Goal: Task Accomplishment & Management: Manage account settings

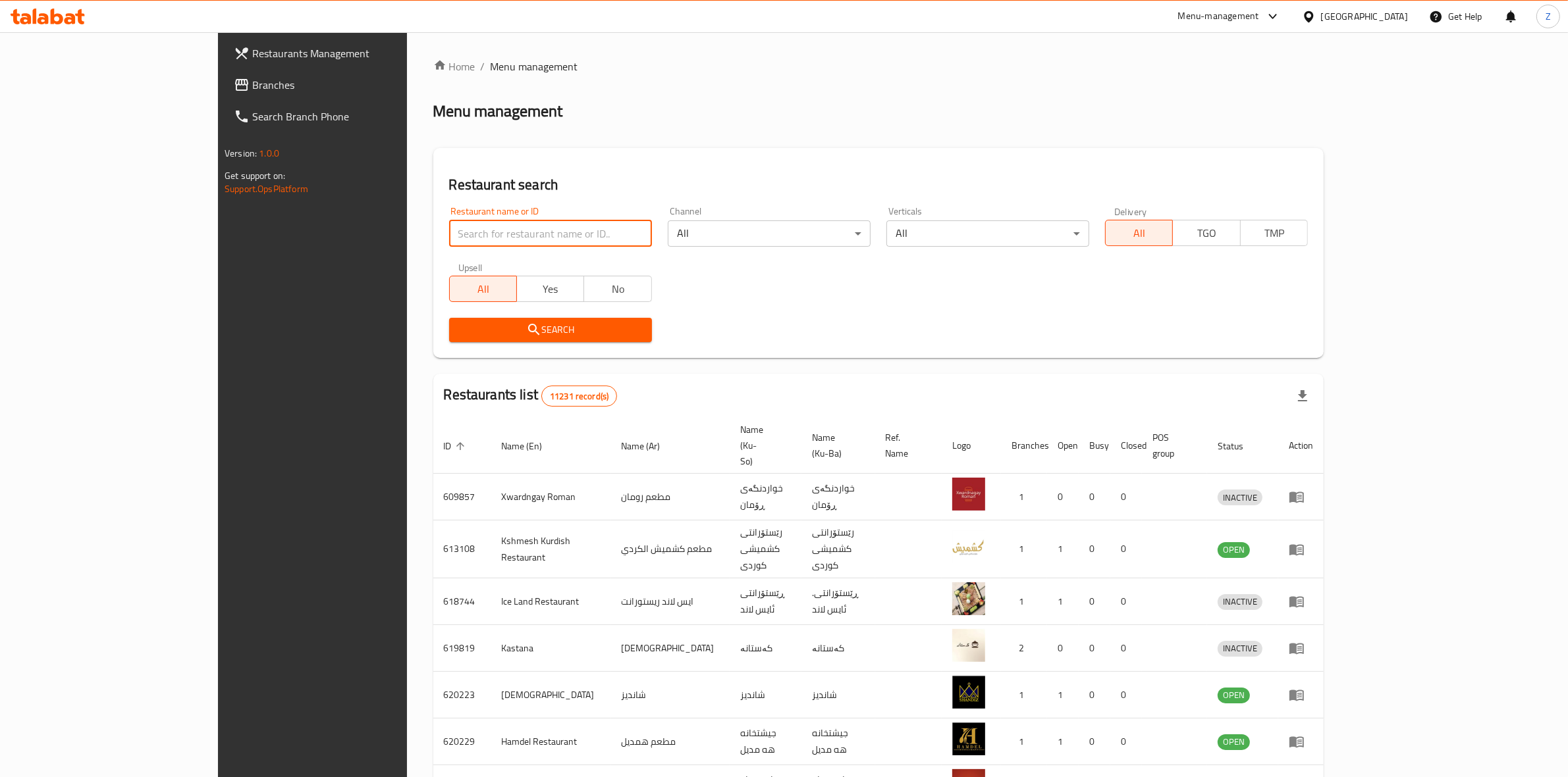
drag, startPoint x: 0, startPoint y: 0, endPoint x: 459, endPoint y: 237, distance: 516.6
click at [459, 237] on input "search" at bounding box center [550, 234] width 203 height 27
click button "Search" at bounding box center [550, 330] width 203 height 24
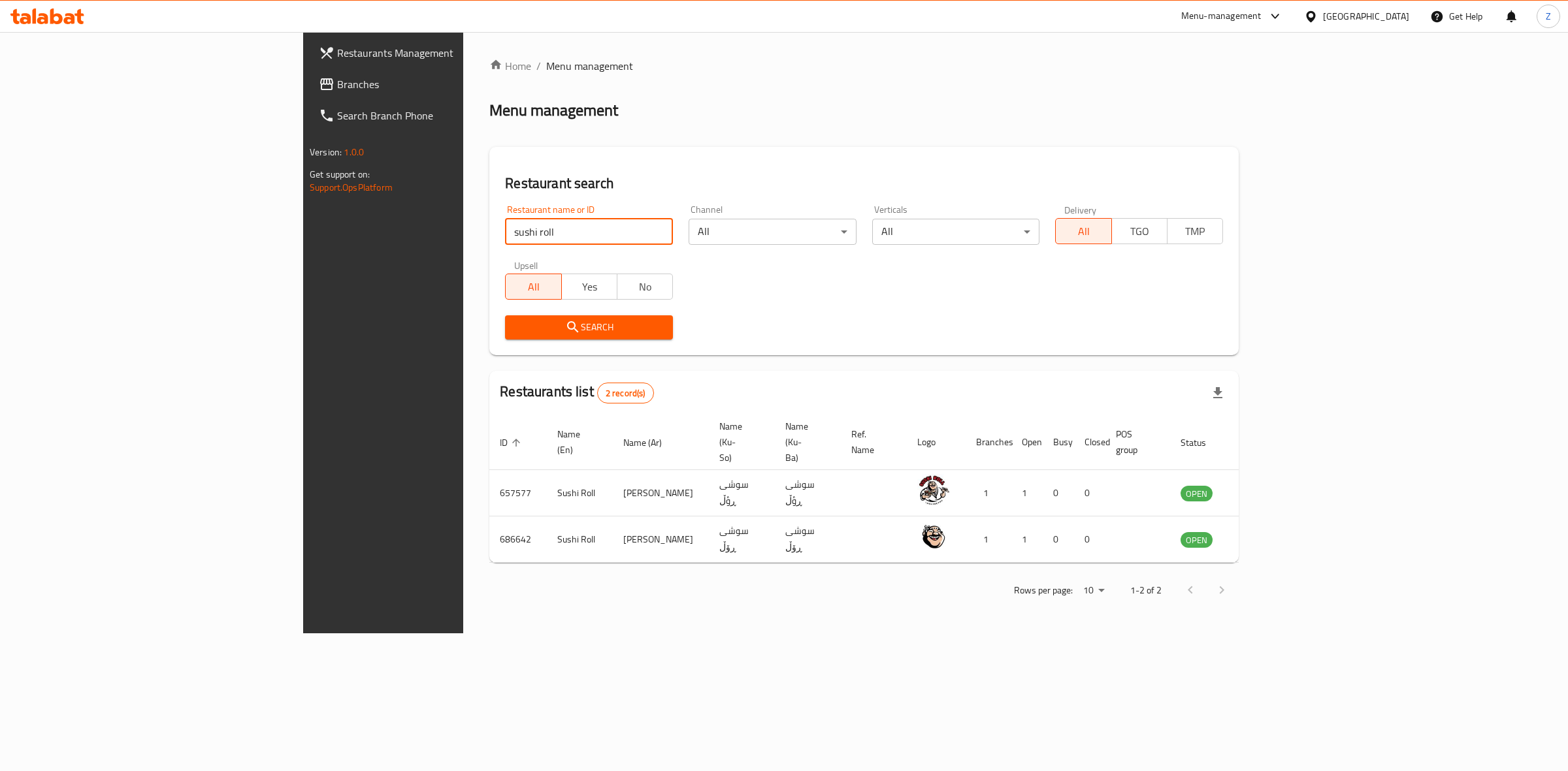
click at [1231, 337] on div "Search" at bounding box center [864, 327] width 733 height 40
click at [505, 223] on input "sushi roll" at bounding box center [589, 232] width 168 height 26
paste input "634547"
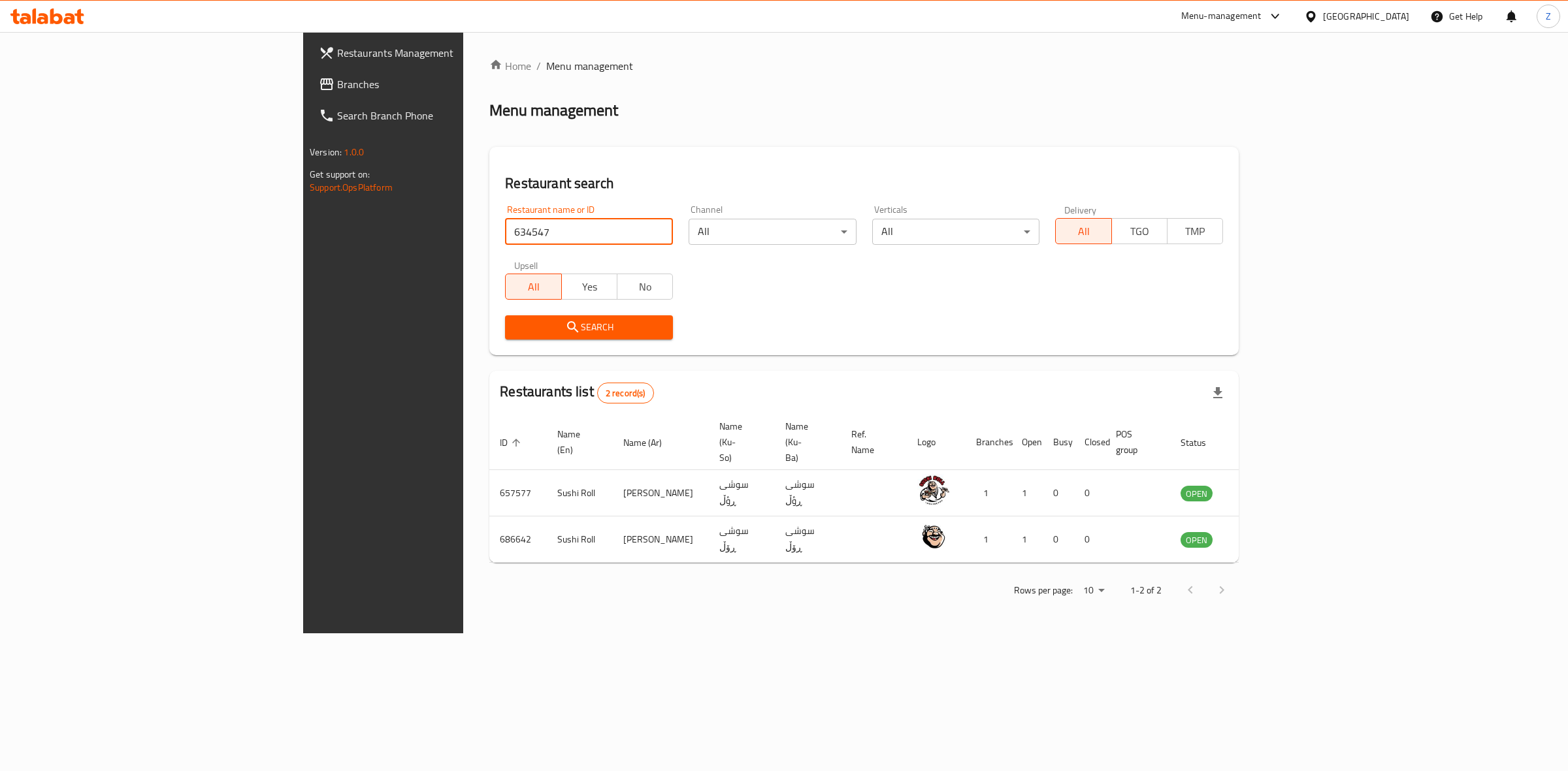
type input "634547"
click button "Search" at bounding box center [589, 327] width 168 height 24
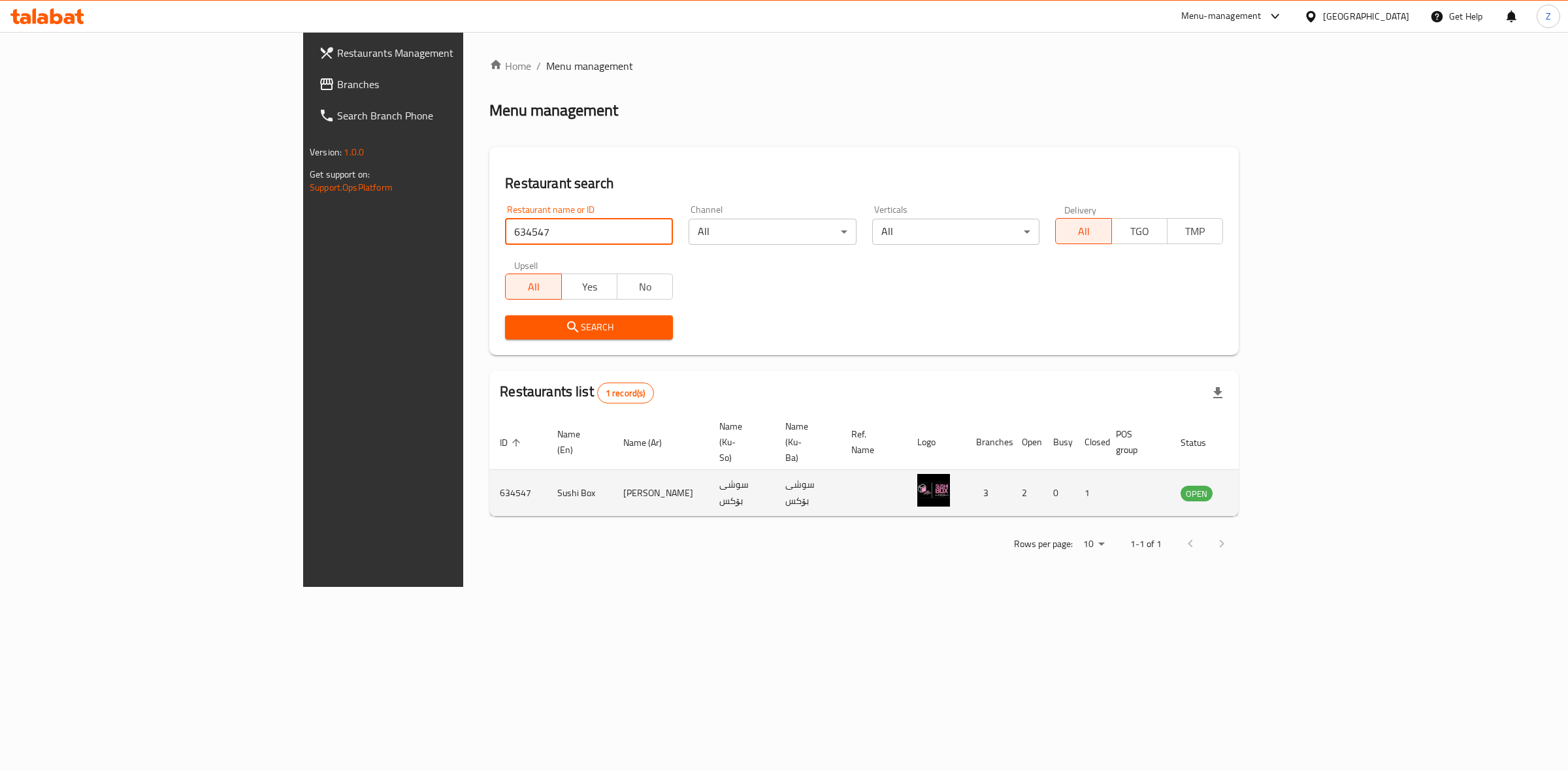
click at [1264, 485] on icon "enhanced table" at bounding box center [1256, 492] width 16 height 16
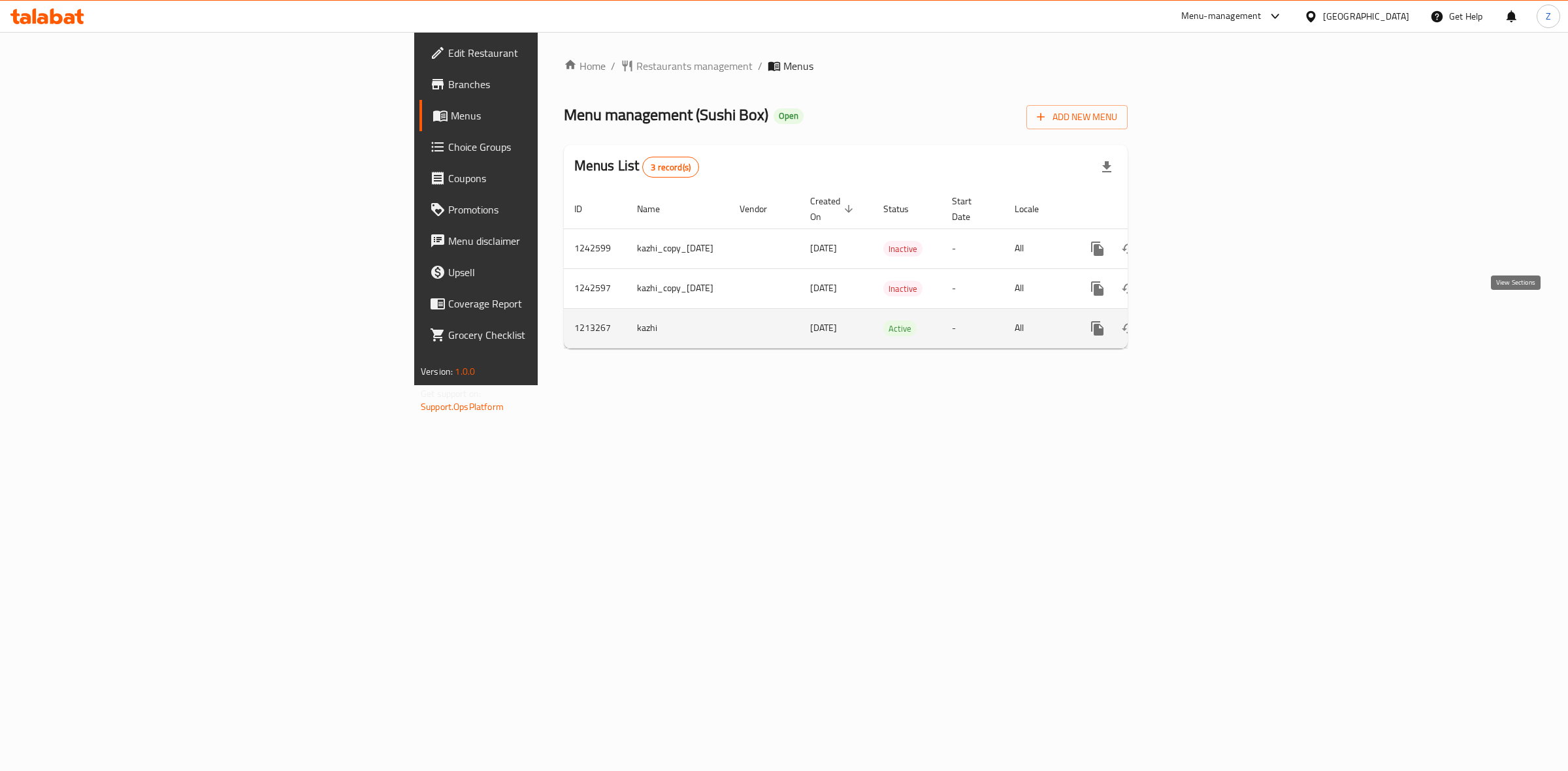
click at [1199, 322] on icon "enhanced table" at bounding box center [1191, 328] width 16 height 16
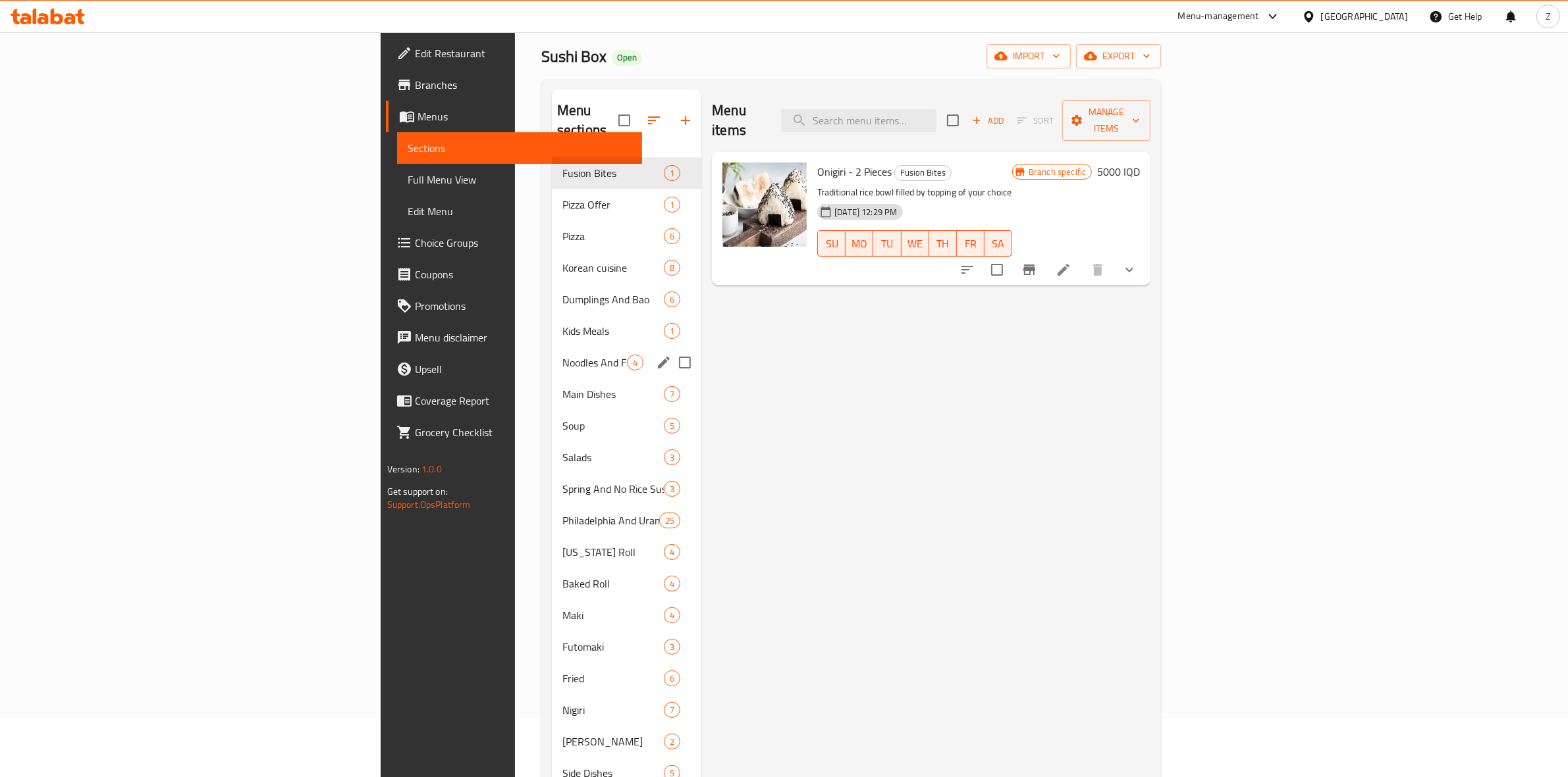
scroll to position [60, 0]
click at [562, 448] on span "Salads" at bounding box center [594, 455] width 65 height 16
